Goal: Obtain resource: Download file/media

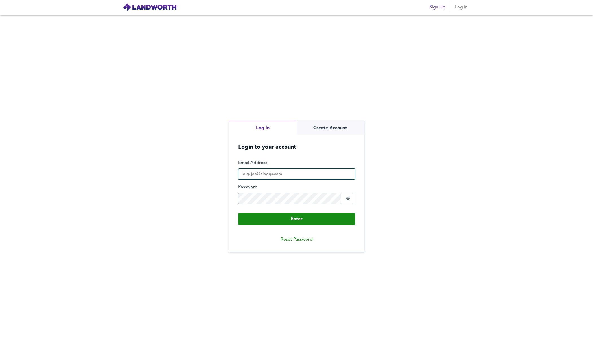
click at [281, 173] on input "Email Address" at bounding box center [296, 174] width 117 height 11
click at [0, 358] on nordpass-autofill-portal at bounding box center [0, 358] width 0 height 0
type input "[EMAIL_ADDRESS][DOMAIN_NAME]"
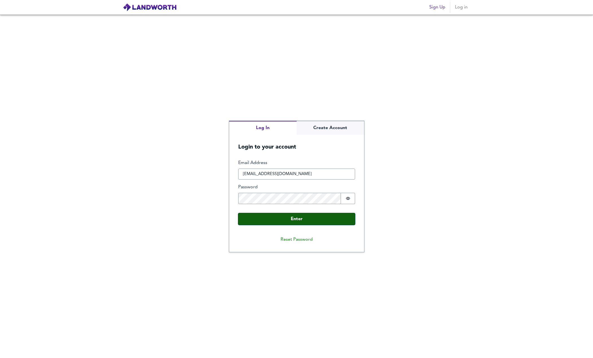
click at [286, 219] on button "Enter" at bounding box center [296, 219] width 117 height 12
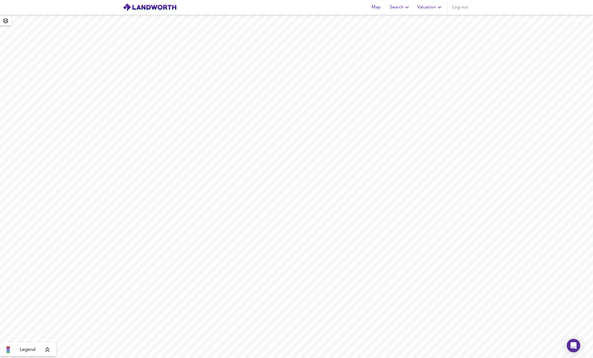
click at [435, 8] on span "Valuation" at bounding box center [430, 7] width 26 height 8
click at [396, 30] on li "Valuation Report History" at bounding box center [409, 30] width 67 height 10
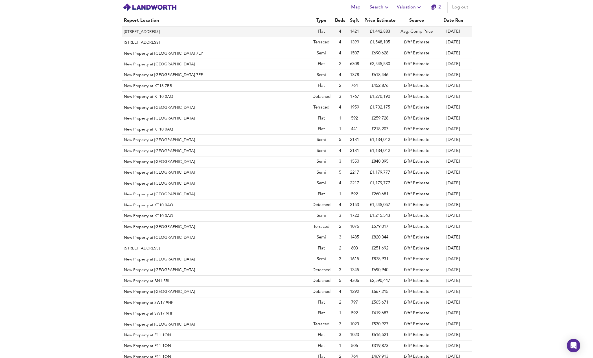
click at [179, 32] on th "[STREET_ADDRESS]" at bounding box center [216, 32] width 189 height 11
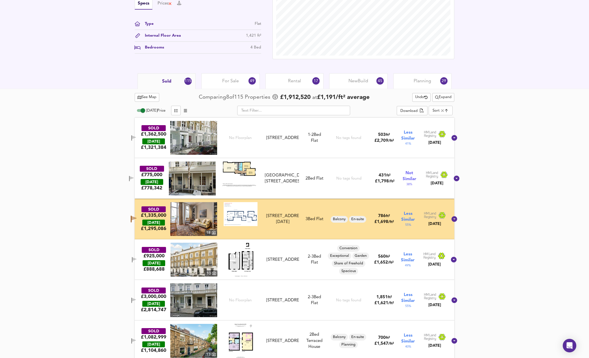
scroll to position [198, 0]
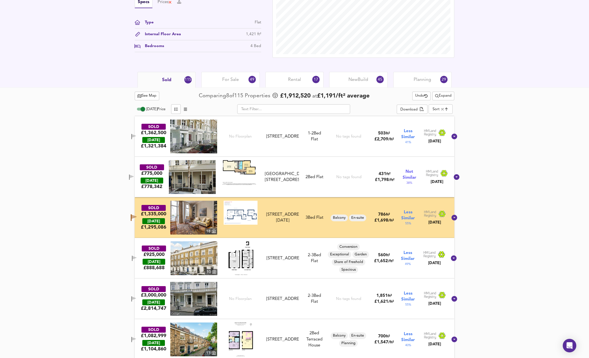
click at [366, 78] on span "New Build" at bounding box center [358, 80] width 20 height 6
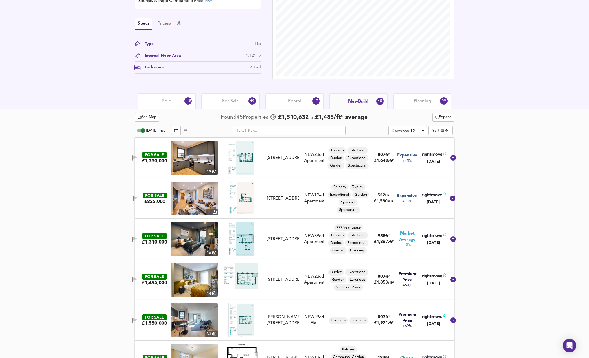
scroll to position [141, 0]
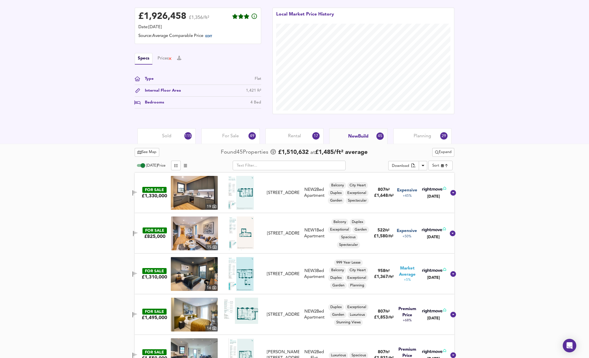
drag, startPoint x: 140, startPoint y: 193, endPoint x: 138, endPoint y: 212, distance: 18.7
click at [137, 193] on icon "button" at bounding box center [135, 192] width 4 height 3
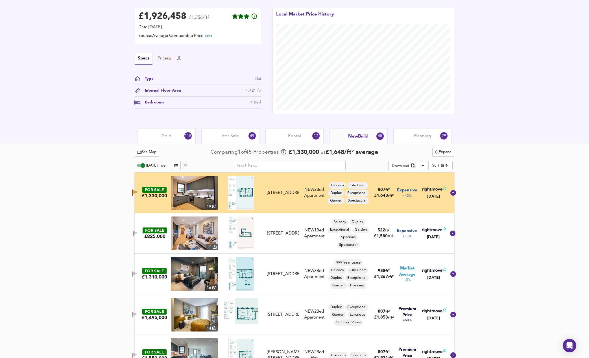
click at [137, 233] on icon "button" at bounding box center [136, 232] width 4 height 3
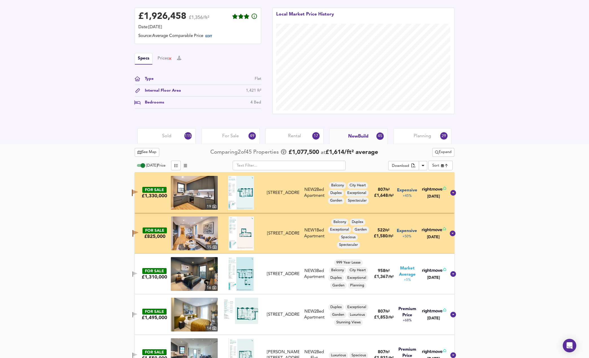
click at [169, 132] on div "Sold 115" at bounding box center [166, 136] width 58 height 16
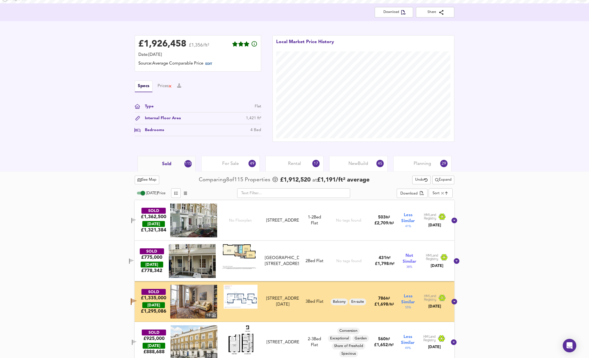
scroll to position [113, 0]
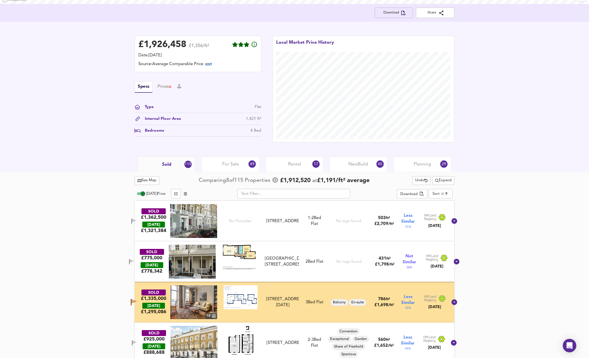
click at [386, 15] on span "Download" at bounding box center [393, 13] width 29 height 6
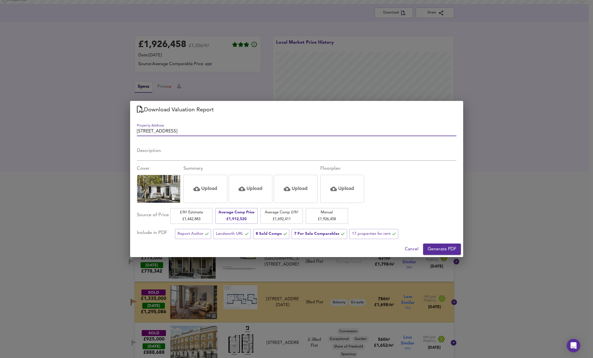
click at [442, 248] on span "Generate PDF" at bounding box center [442, 250] width 29 height 8
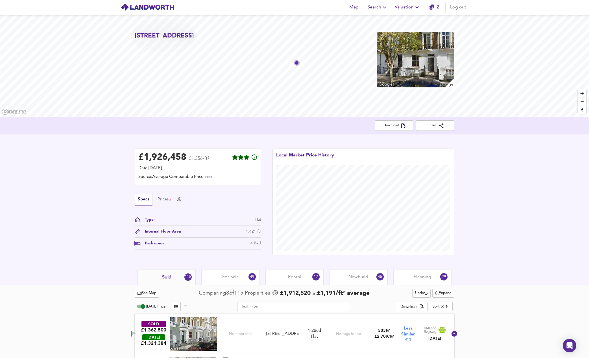
scroll to position [113, 0]
